Goal: Task Accomplishment & Management: Manage account settings

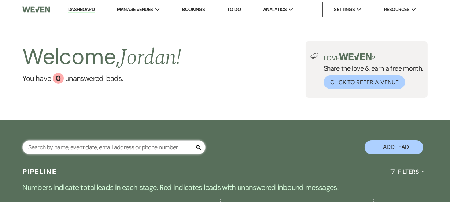
click at [162, 142] on input "text" at bounding box center [113, 147] width 183 height 14
type input "merc"
select select "6"
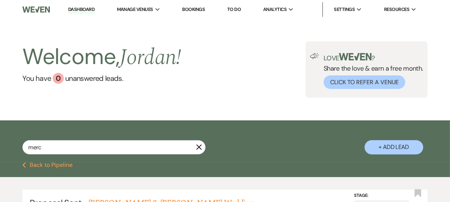
click at [224, 110] on div "Welcome, [PERSON_NAME] ! You have 0 unanswered lead s . Love ? Share the love &…" at bounding box center [225, 70] width 450 height 102
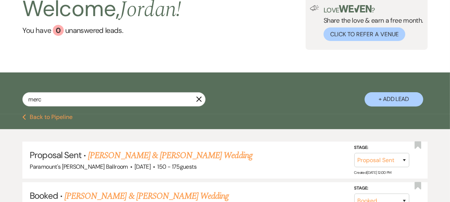
scroll to position [53, 0]
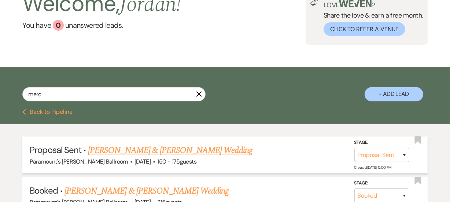
click at [194, 147] on link "[PERSON_NAME] & [PERSON_NAME] Wedding" at bounding box center [170, 150] width 164 height 13
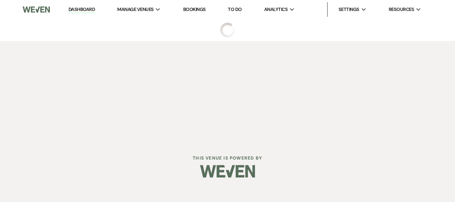
select select "6"
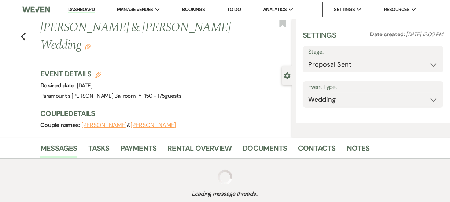
select select "8"
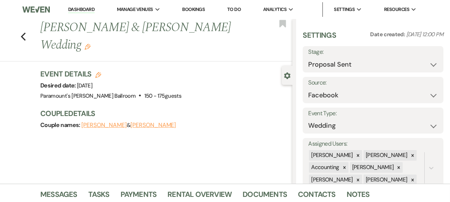
click at [194, 147] on div "Previous [PERSON_NAME] & [PERSON_NAME] Wedding Edit Bookmark Gear Settings Sett…" at bounding box center [146, 101] width 293 height 165
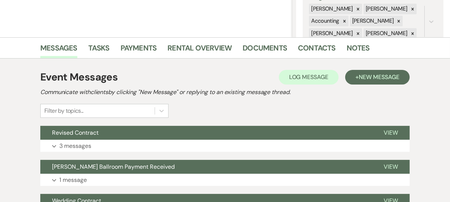
scroll to position [173, 0]
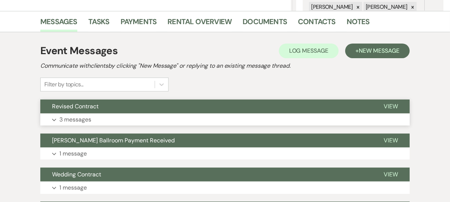
click at [180, 111] on button "Revised Contract" at bounding box center [206, 107] width 332 height 14
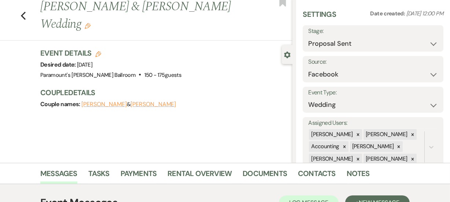
scroll to position [13, 0]
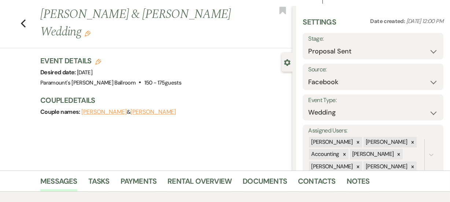
click at [193, 133] on div "Previous [PERSON_NAME] & [PERSON_NAME] Wedding Edit Bookmark Gear Settings Sett…" at bounding box center [146, 88] width 293 height 165
click at [255, 171] on div "Messages Tasks Payments Rental Overview Documents Contacts Notes" at bounding box center [225, 181] width 450 height 21
click at [249, 179] on link "Documents" at bounding box center [265, 184] width 44 height 16
click at [229, 126] on div "Previous [PERSON_NAME] & [PERSON_NAME] Wedding Edit Bookmark Gear Settings Sett…" at bounding box center [146, 88] width 293 height 165
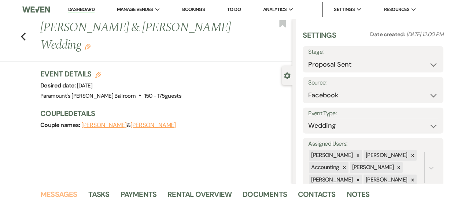
click at [44, 189] on link "Messages" at bounding box center [58, 197] width 37 height 16
click at [15, 156] on div "Previous [PERSON_NAME] & [PERSON_NAME] Wedding Edit Bookmark Gear Settings Sett…" at bounding box center [146, 101] width 293 height 165
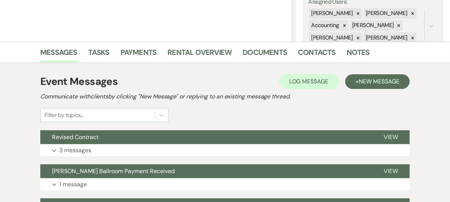
scroll to position [160, 0]
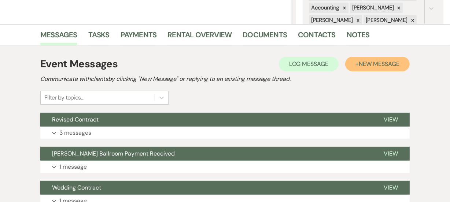
click at [363, 65] on span "New Message" at bounding box center [379, 64] width 41 height 8
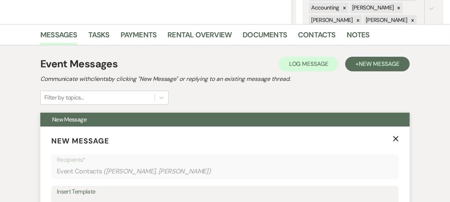
click at [117, 117] on span "New Message" at bounding box center [224, 120] width 369 height 14
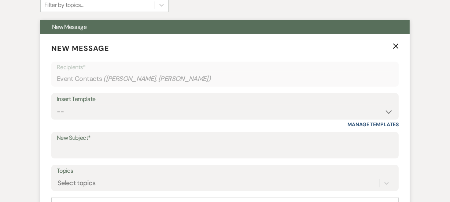
scroll to position [280, 0]
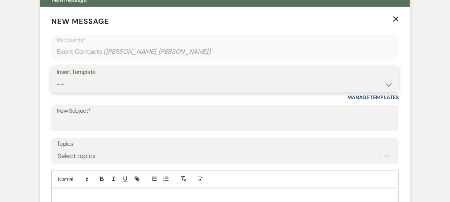
click at [148, 79] on select "-- Weven Planning Portal Introduction (Booked Events) 6 Month Consultation 9 Mo…" at bounding box center [225, 85] width 337 height 14
select select "5895"
click at [57, 78] on select "-- Weven Planning Portal Introduction (Booked Events) 6 Month Consultation 9 Mo…" at bounding box center [225, 85] width 337 height 14
type input "Countersigned Contract"
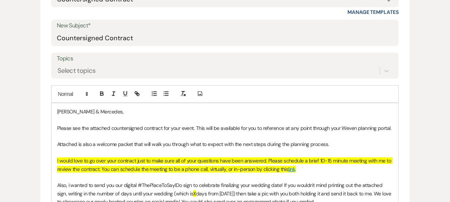
scroll to position [426, 0]
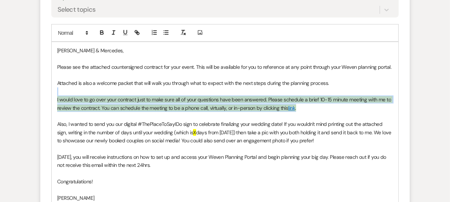
drag, startPoint x: 313, startPoint y: 106, endPoint x: 47, endPoint y: 88, distance: 266.7
click at [47, 88] on form "New Message X Draft saved! Recipients* Event Contacts ( [PERSON_NAME], [PERSON_…" at bounding box center [224, 70] width 369 height 421
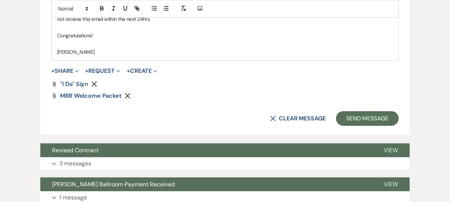
scroll to position [551, 0]
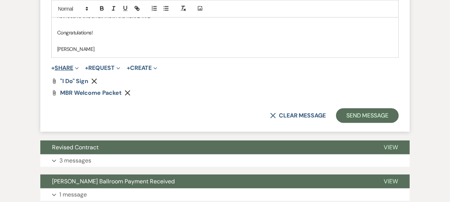
click at [66, 68] on button "+ Share Expand" at bounding box center [64, 68] width 27 height 6
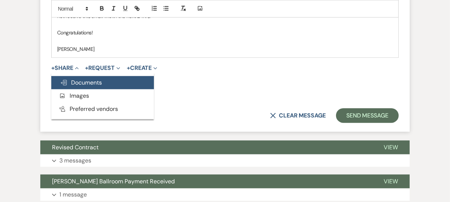
click at [82, 80] on span "Doc Upload Documents" at bounding box center [81, 83] width 42 height 8
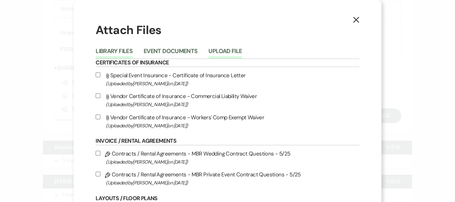
click at [225, 51] on button "Upload File" at bounding box center [225, 53] width 33 height 10
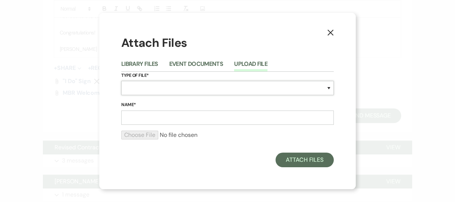
click at [191, 89] on select "Special Event Insurance Vendor Certificate of Insurance Contracts / Rental Agre…" at bounding box center [227, 88] width 213 height 14
select select "10"
click at [121, 81] on select "Special Event Insurance Vendor Certificate of Insurance Contracts / Rental Agre…" at bounding box center [227, 88] width 213 height 14
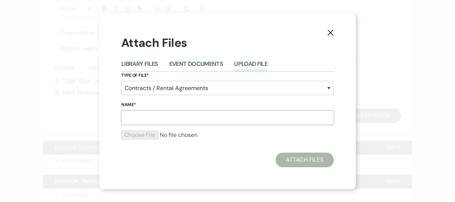
click at [168, 111] on input "Name*" at bounding box center [227, 118] width 213 height 14
paste input "M260926 [PERSON_NAME] Wedding Contract [DATE] v2 - Countersigned"
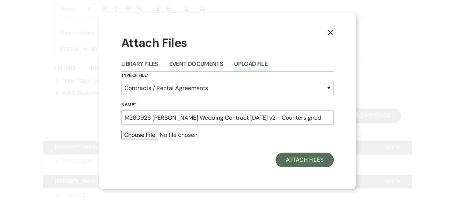
type input "M260926 [PERSON_NAME] Wedding Contract [DATE] v2 - Countersigned"
click at [151, 141] on div at bounding box center [227, 138] width 213 height 15
click at [151, 138] on input "file" at bounding box center [227, 135] width 213 height 9
type input "C:\fakepath\M260926 [PERSON_NAME] Wedding Contract [DATE] v2 - Countersigned.pdf"
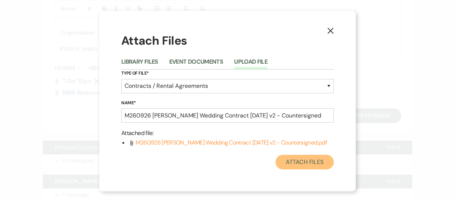
click at [293, 160] on button "Attach Files" at bounding box center [305, 162] width 58 height 15
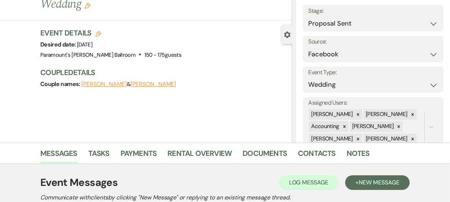
scroll to position [70, 0]
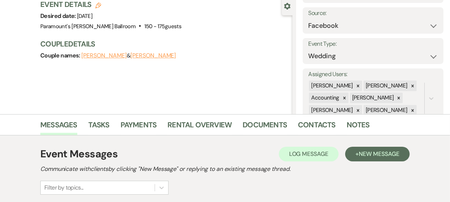
click at [7, 119] on div "Messages Tasks Payments Rental Overview Documents Contacts Notes" at bounding box center [225, 124] width 450 height 21
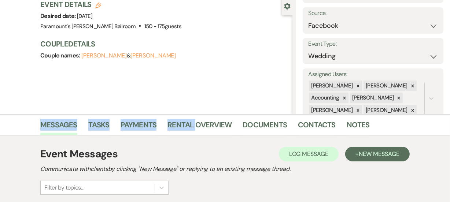
click at [7, 119] on div "Messages Tasks Payments Rental Overview Documents Contacts Notes" at bounding box center [225, 124] width 450 height 21
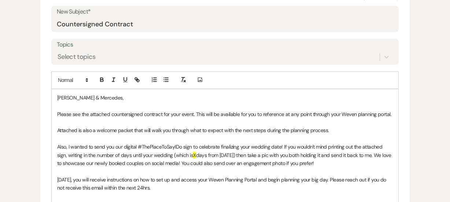
scroll to position [416, 0]
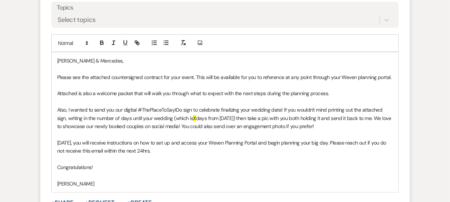
click at [193, 118] on span "X" at bounding box center [194, 118] width 3 height 7
click at [0, 113] on div "Messages Tasks Payments Rental Overview Documents Contacts Notes Event Messages…" at bounding box center [225, 97] width 450 height 659
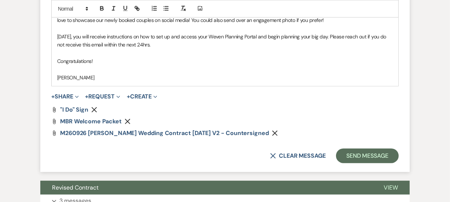
scroll to position [523, 0]
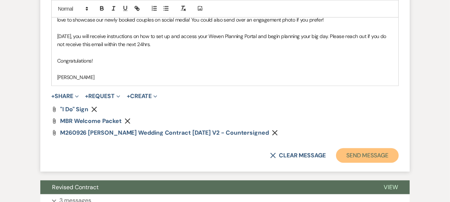
click at [386, 159] on button "Send Message" at bounding box center [367, 155] width 63 height 15
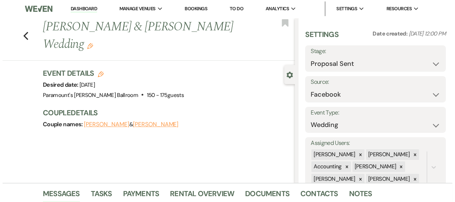
scroll to position [0, 0]
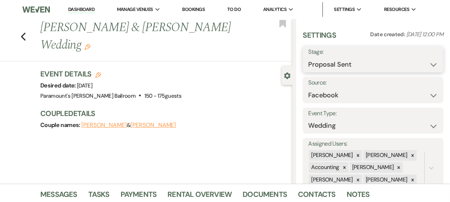
click at [354, 66] on select "Inquiry Follow Up Tour Requested Tour Confirmed Toured Proposal Sent Booked Lost" at bounding box center [373, 65] width 130 height 14
select select "7"
click at [308, 58] on select "Inquiry Follow Up Tour Requested Tour Confirmed Toured Proposal Sent Booked Lost" at bounding box center [373, 65] width 130 height 14
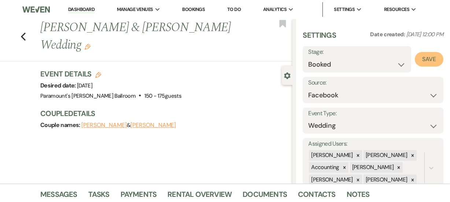
click at [424, 55] on button "Save" at bounding box center [429, 59] width 29 height 15
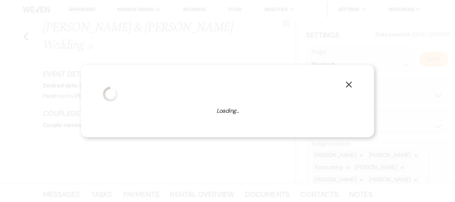
select select "1"
select select "634"
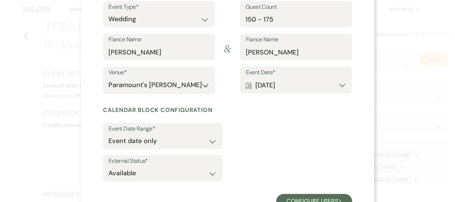
scroll to position [121, 0]
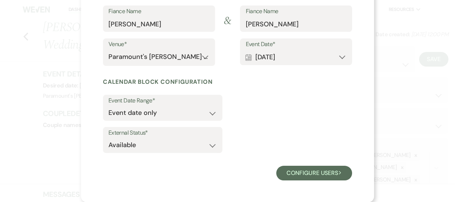
click at [161, 153] on div "External Status* Available Unavailable" at bounding box center [227, 141] width 249 height 29
click at [169, 147] on select "Available Unavailable" at bounding box center [163, 145] width 109 height 14
select select "false"
click at [109, 138] on select "Available Unavailable" at bounding box center [163, 145] width 109 height 14
click at [292, 180] on div "X Complete these steps to confirm your booking: 1 . Review Details 2 . Configur…" at bounding box center [227, 41] width 293 height 324
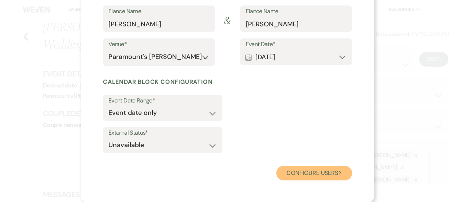
click at [292, 172] on button "Configure users Next" at bounding box center [314, 173] width 76 height 15
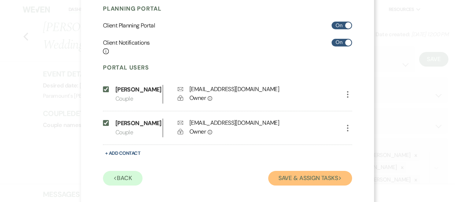
click at [296, 186] on button "Save & Assign Tasks Next" at bounding box center [310, 178] width 84 height 15
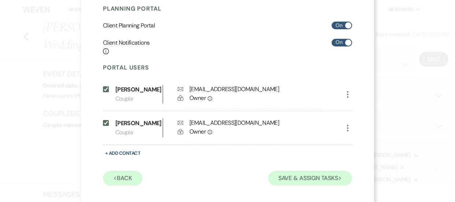
scroll to position [96, 0]
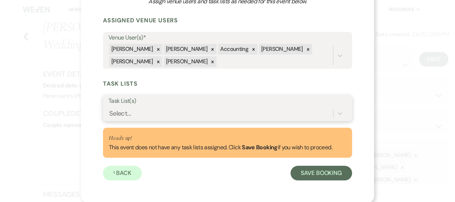
click at [235, 107] on div "Select..." at bounding box center [228, 114] width 238 height 14
click at [208, 121] on form "Assigned Venue Users Venue User(s)* [PERSON_NAME] [PERSON_NAME] Accounting [PER…" at bounding box center [227, 98] width 249 height 164
click at [214, 113] on div "Select..." at bounding box center [221, 113] width 225 height 13
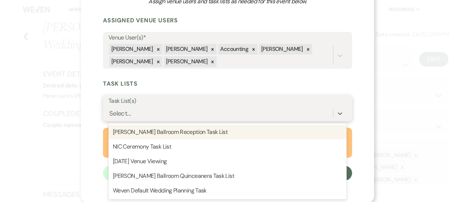
click at [212, 135] on div "[PERSON_NAME] Ballroom Reception Task List" at bounding box center [228, 132] width 238 height 15
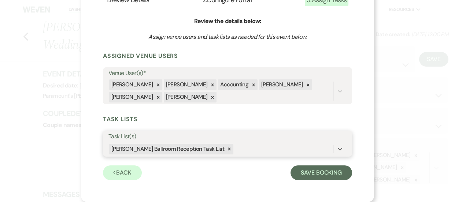
scroll to position [61, 0]
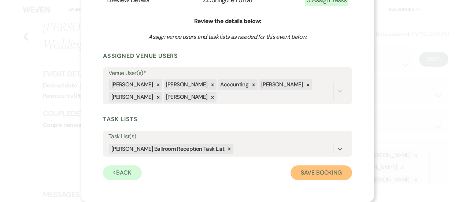
click at [320, 175] on button "Save Booking" at bounding box center [322, 173] width 62 height 15
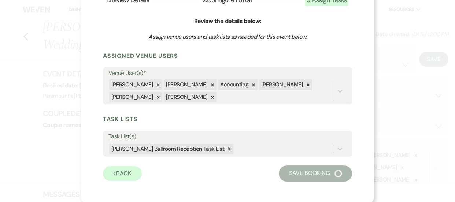
select select "14"
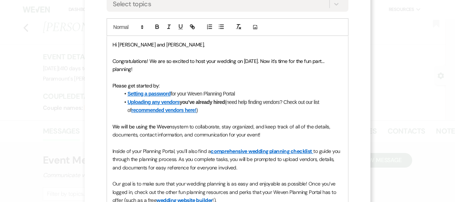
scroll to position [89, 0]
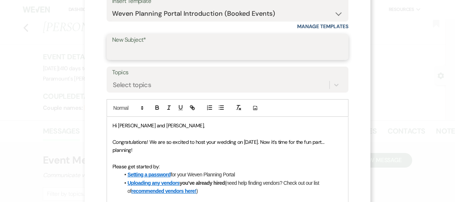
click at [249, 58] on input "New Subject*" at bounding box center [227, 52] width 231 height 14
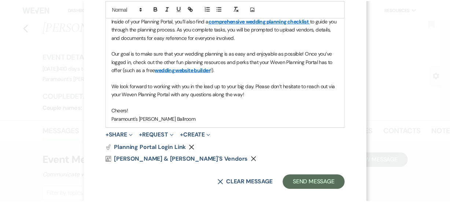
scroll to position [310, 0]
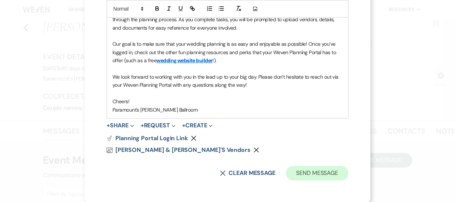
type input "Weven Planning Portal"
click at [329, 178] on button "Send Message" at bounding box center [317, 173] width 63 height 15
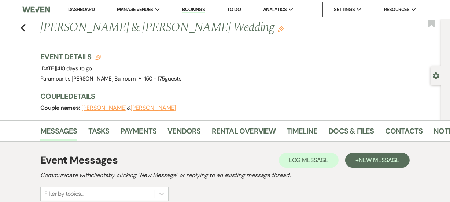
scroll to position [12, 0]
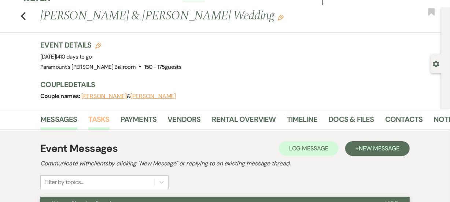
click at [99, 121] on link "Tasks" at bounding box center [98, 122] width 21 height 16
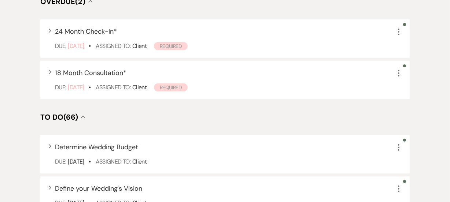
scroll to position [225, 0]
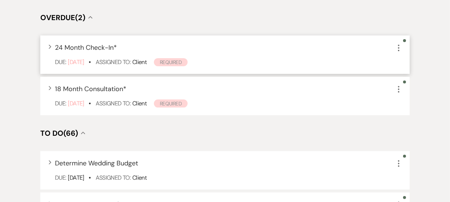
click at [402, 51] on icon "More" at bounding box center [398, 48] width 9 height 9
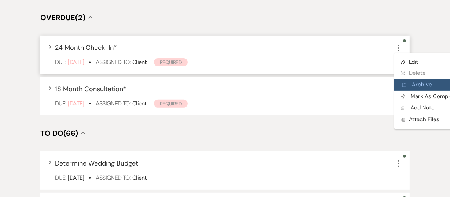
click at [444, 79] on button "Archive Archive" at bounding box center [429, 85] width 70 height 12
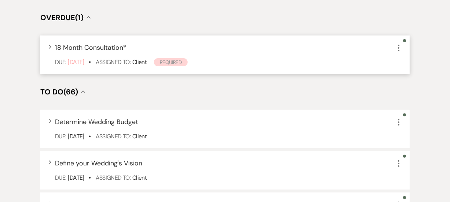
click at [399, 47] on use "button" at bounding box center [398, 48] width 1 height 7
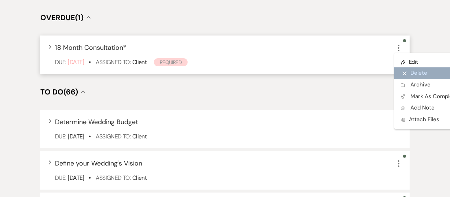
click at [421, 78] on button "X Delete" at bounding box center [429, 73] width 70 height 12
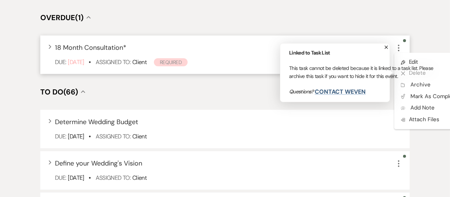
click at [409, 84] on div "Linked to Task List This task cannot be deleted because it is linked to a task …" at bounding box center [362, 72] width 147 height 47
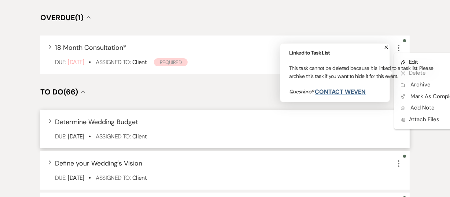
click at [334, 110] on div "Expand Determine Wedding Budget More Due: [DATE] • Assigned To: Client" at bounding box center [224, 129] width 369 height 38
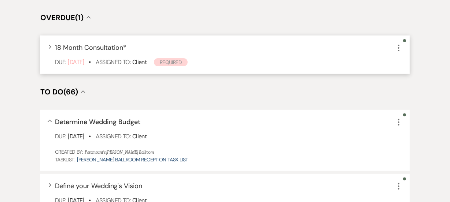
click at [400, 45] on icon "More" at bounding box center [398, 48] width 9 height 9
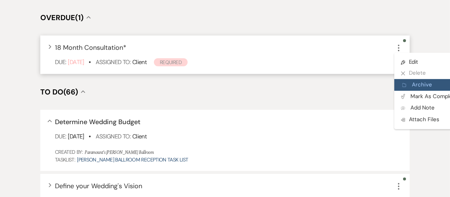
click at [418, 83] on button "Archive Archive" at bounding box center [429, 85] width 70 height 12
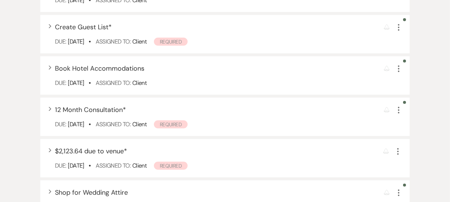
scroll to position [527, 0]
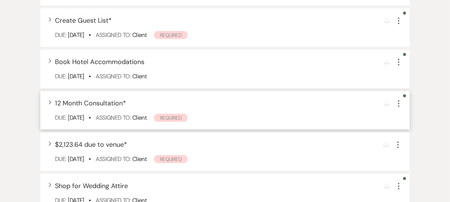
click at [400, 103] on use "button" at bounding box center [398, 103] width 1 height 7
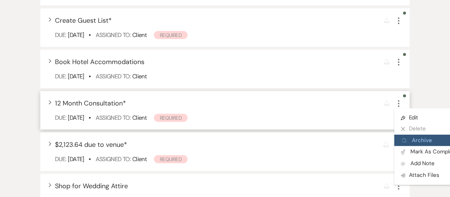
click at [414, 139] on button "Archive Archive" at bounding box center [429, 141] width 70 height 12
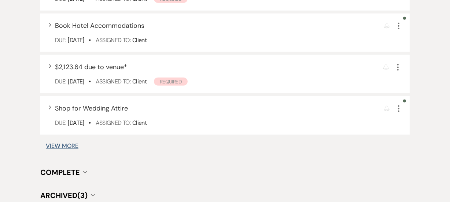
scroll to position [566, 0]
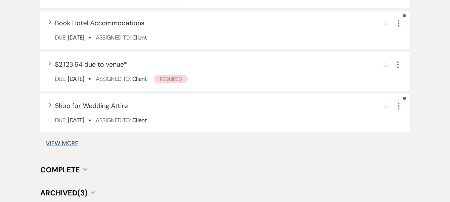
click at [66, 144] on button "View More" at bounding box center [62, 144] width 33 height 6
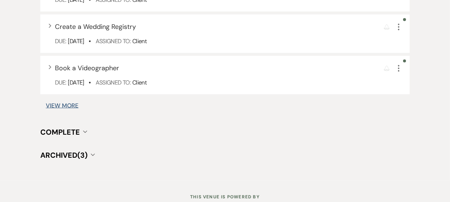
scroll to position [1073, 0]
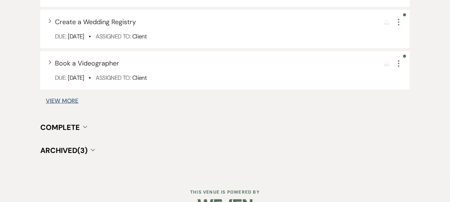
click at [61, 99] on button "View More" at bounding box center [62, 101] width 33 height 6
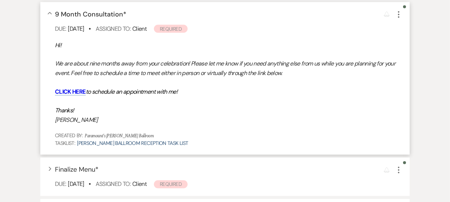
scroll to position [1187, 0]
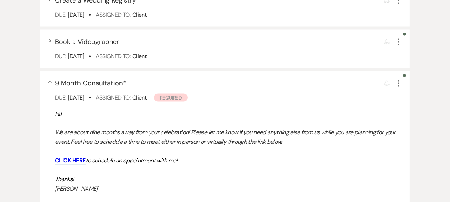
scroll to position [1107, 0]
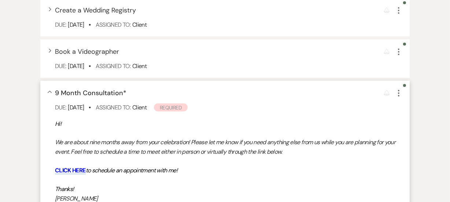
click at [398, 93] on use "button" at bounding box center [398, 93] width 1 height 7
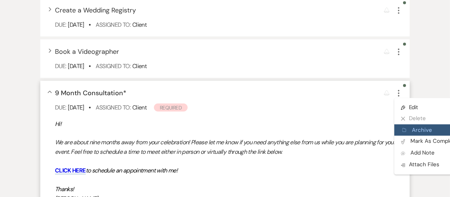
click at [415, 129] on button "Archive Archive" at bounding box center [429, 131] width 70 height 12
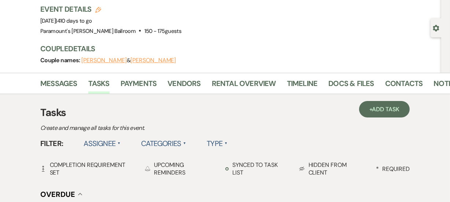
scroll to position [0, 0]
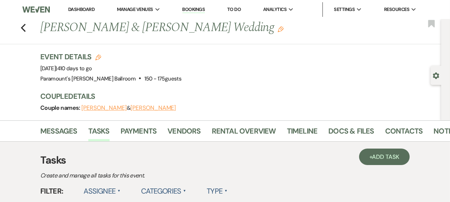
click at [75, 7] on link "Dashboard" at bounding box center [81, 9] width 26 height 6
